Goal: Information Seeking & Learning: Learn about a topic

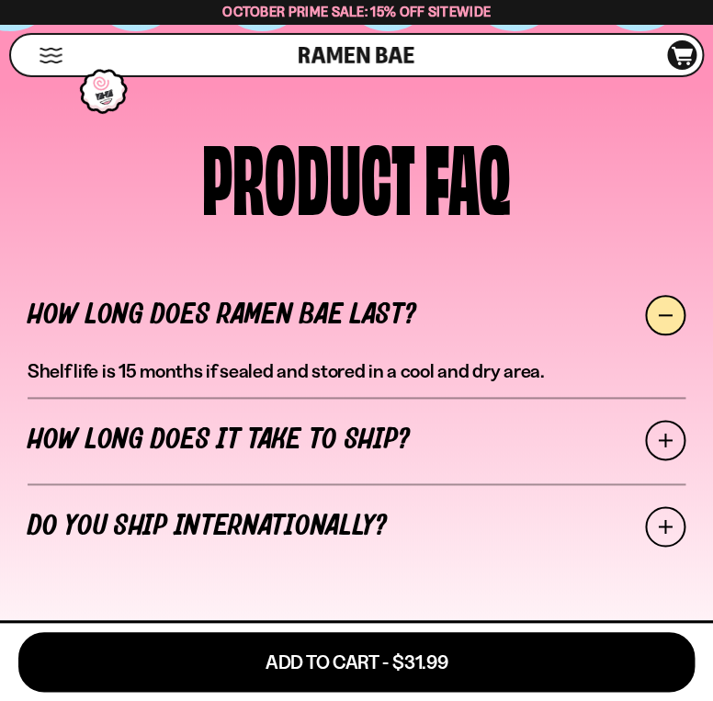
scroll to position [7353, 0]
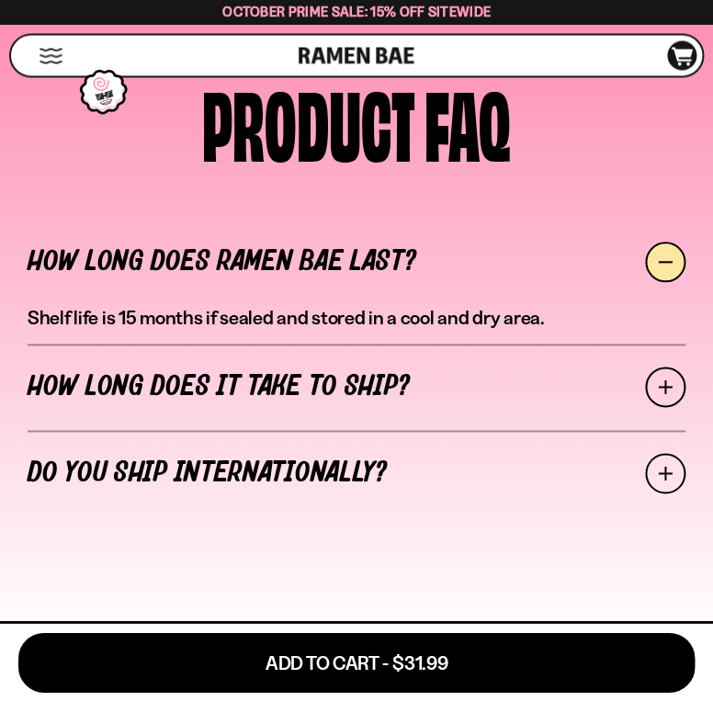
click at [645, 367] on span at bounding box center [665, 387] width 40 height 40
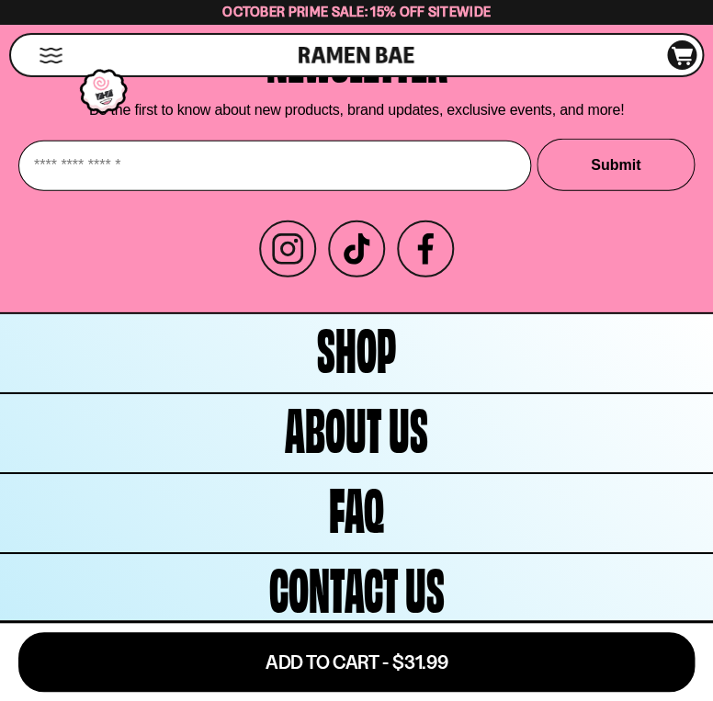
scroll to position [8100, 0]
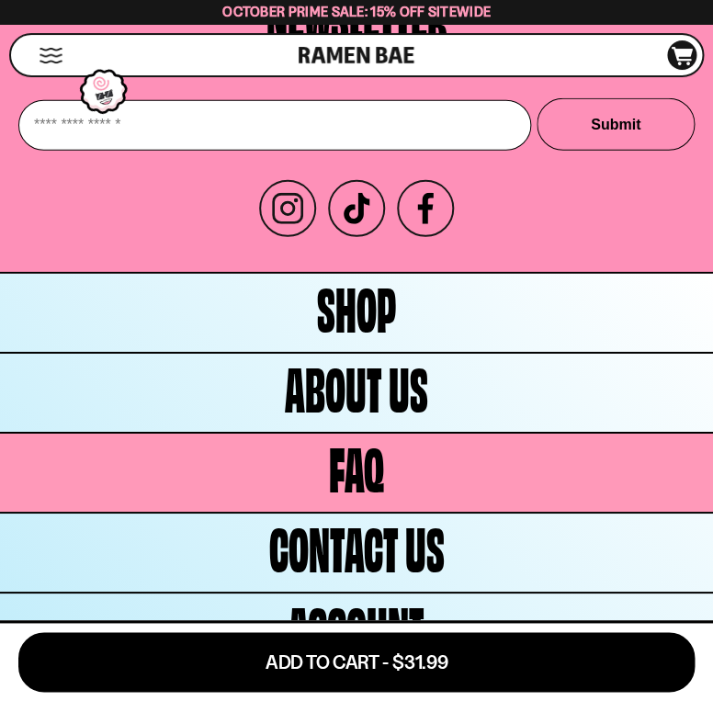
click at [512, 434] on link "FAQ" at bounding box center [356, 473] width 713 height 78
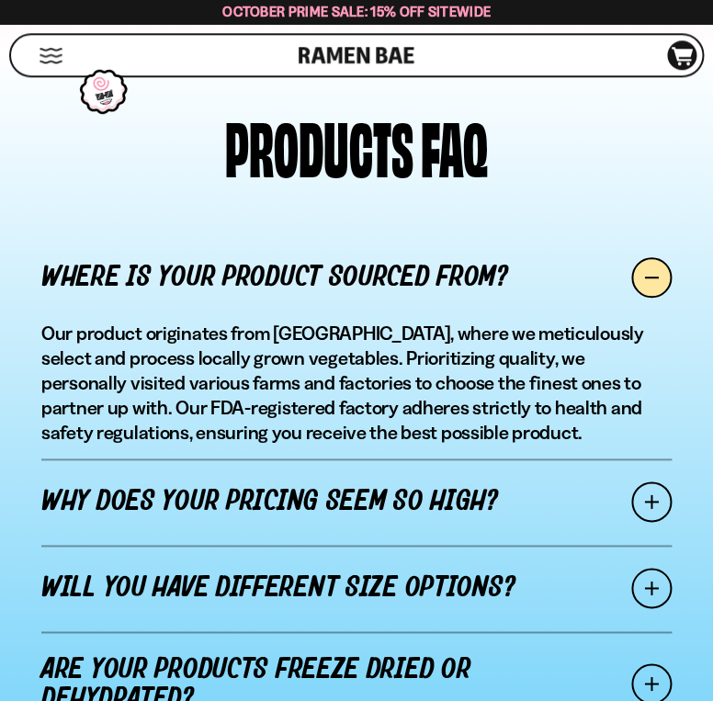
scroll to position [1505, 0]
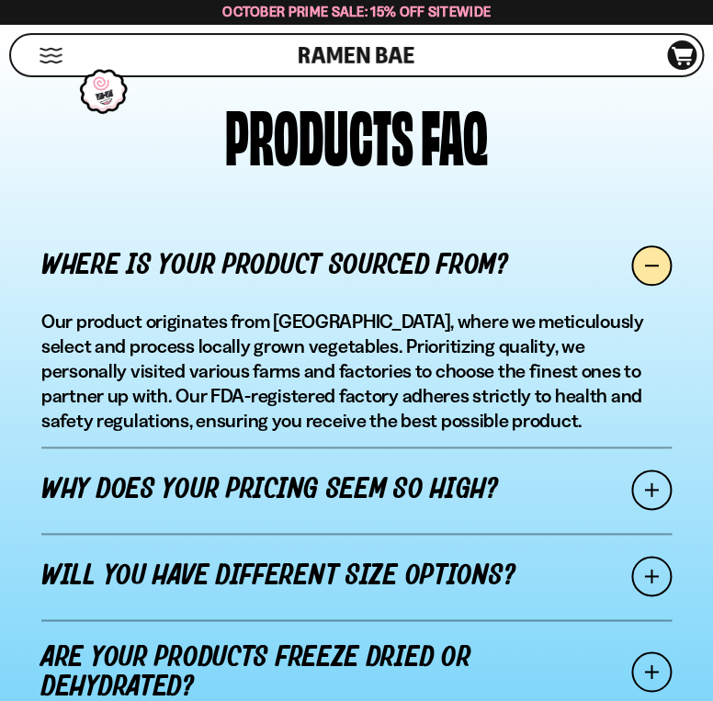
click at [631, 470] on span at bounding box center [651, 490] width 40 height 40
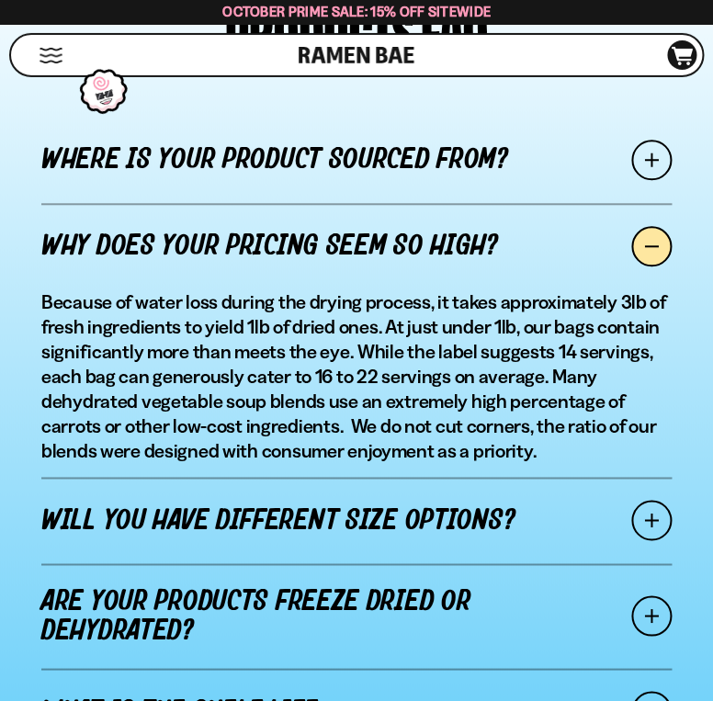
scroll to position [1617, 0]
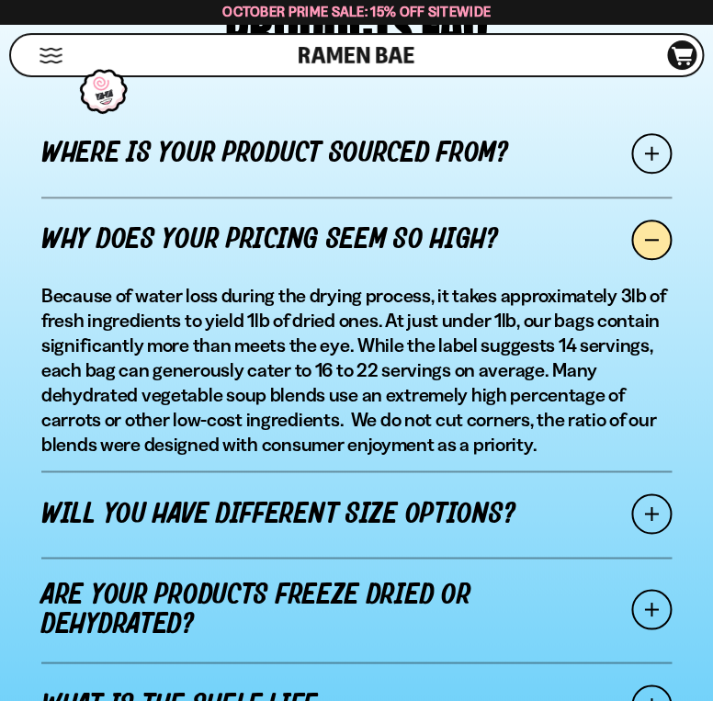
click at [645, 589] on span at bounding box center [651, 609] width 40 height 40
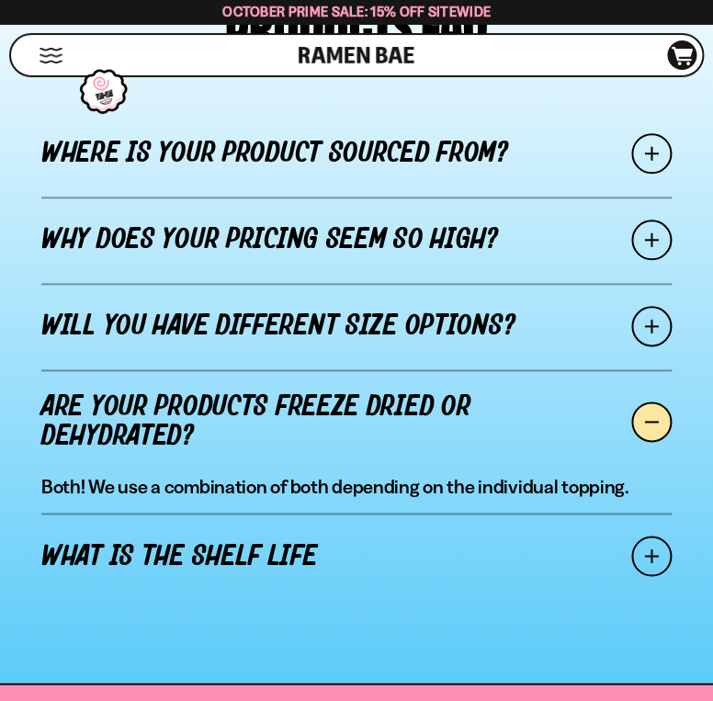
click at [640, 306] on span at bounding box center [651, 326] width 40 height 40
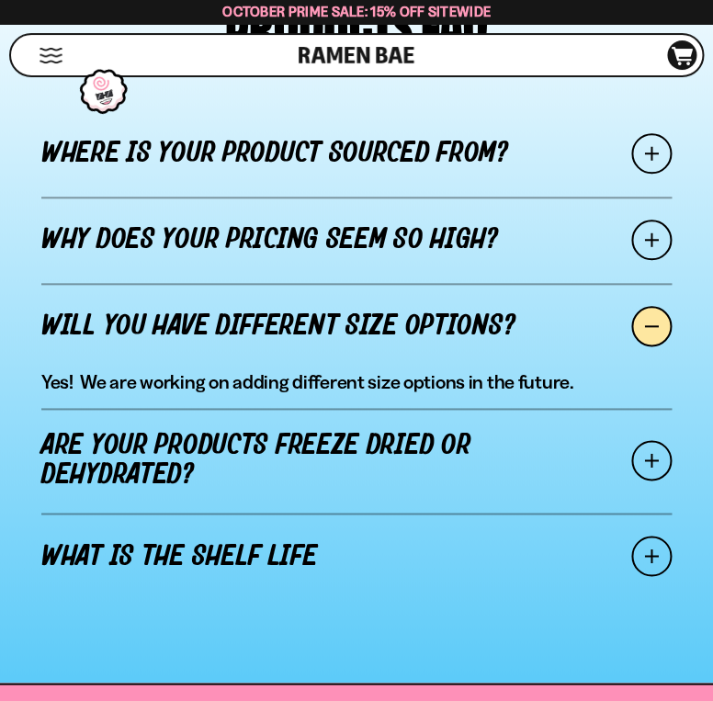
click at [637, 536] on span at bounding box center [651, 556] width 40 height 40
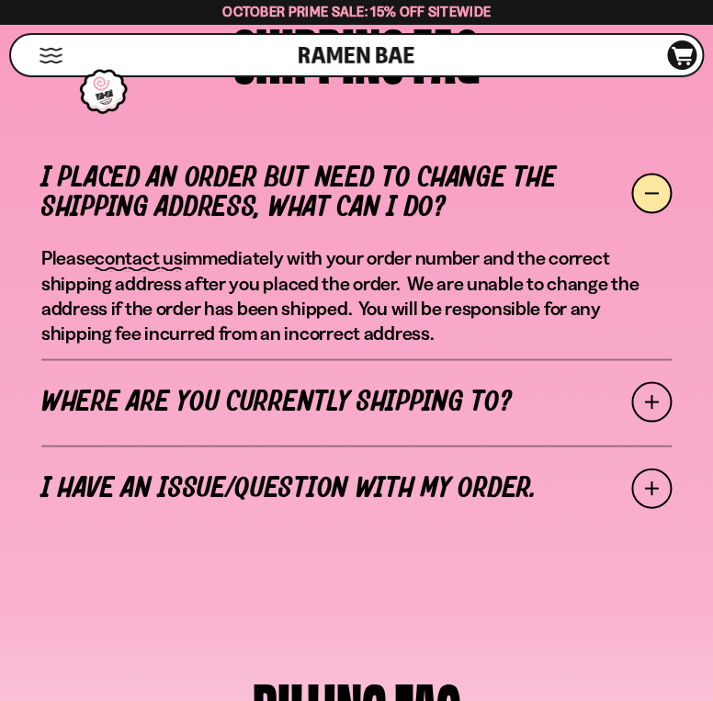
scroll to position [0, 0]
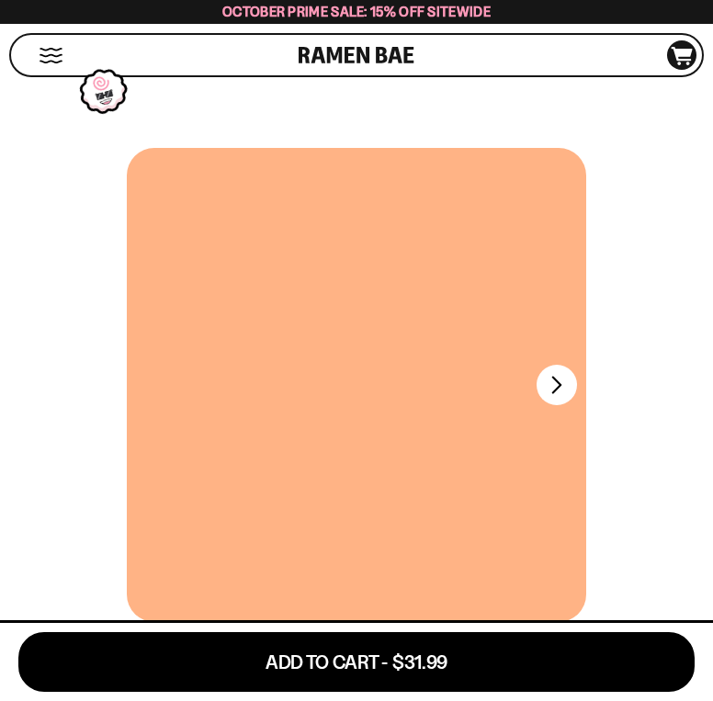
scroll to position [7921, 0]
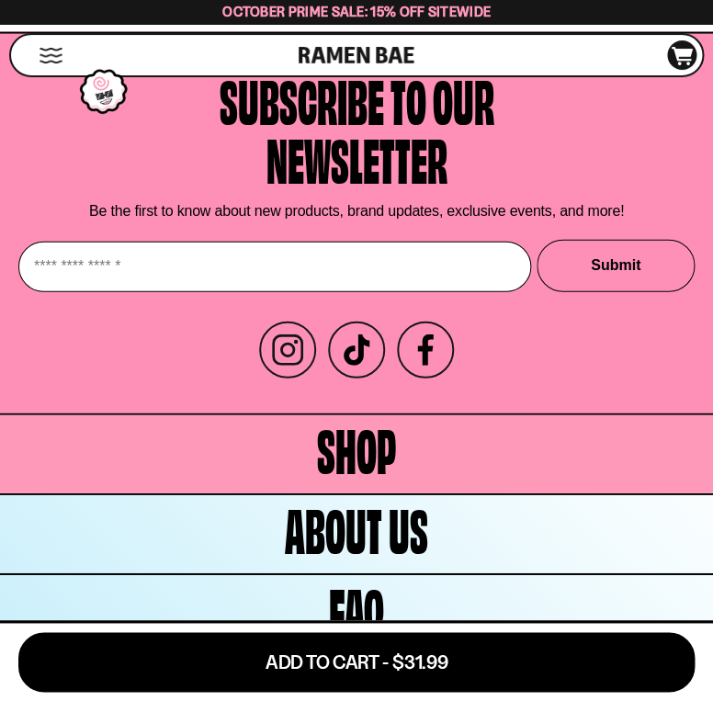
click at [420, 415] on link "Shop" at bounding box center [356, 454] width 713 height 78
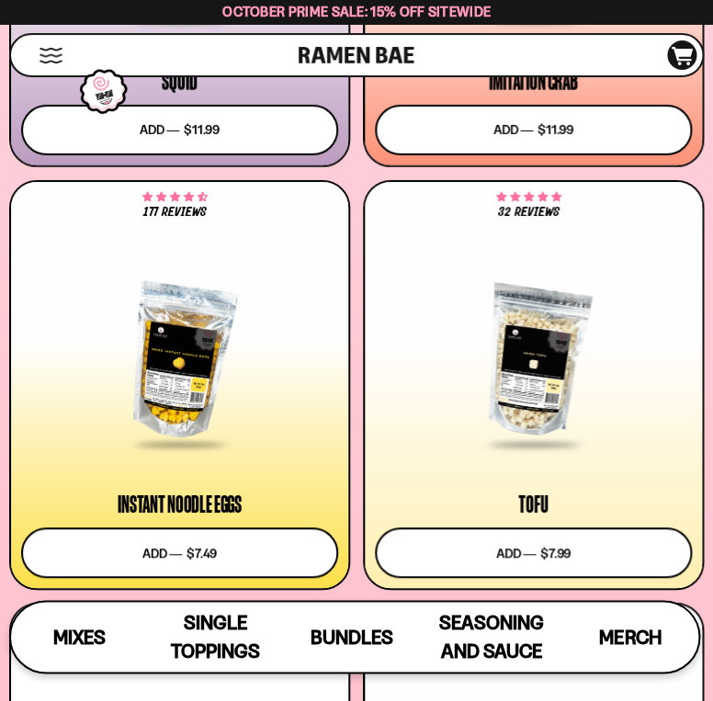
scroll to position [2321, 0]
